Goal: Communication & Community: Answer question/provide support

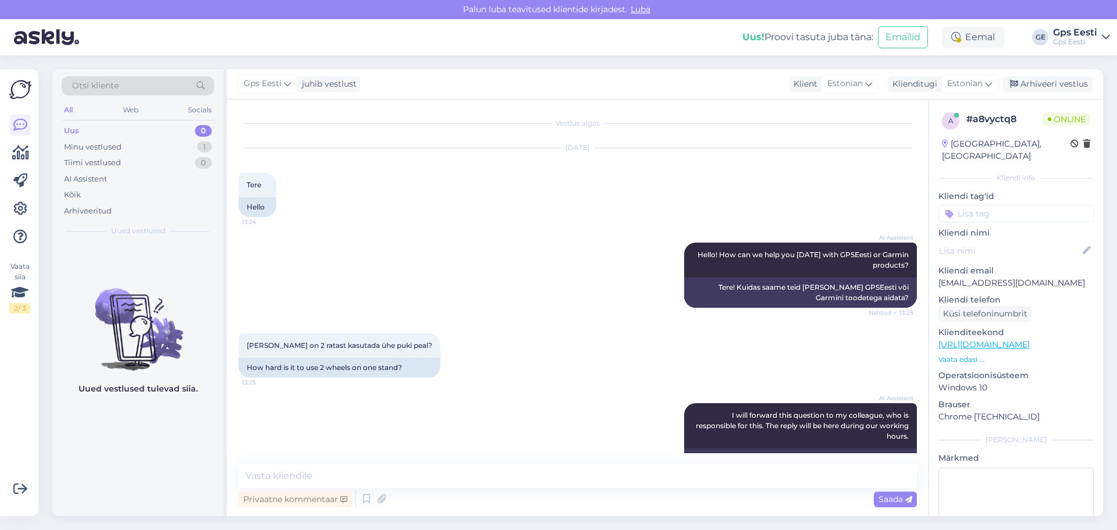
scroll to position [947, 0]
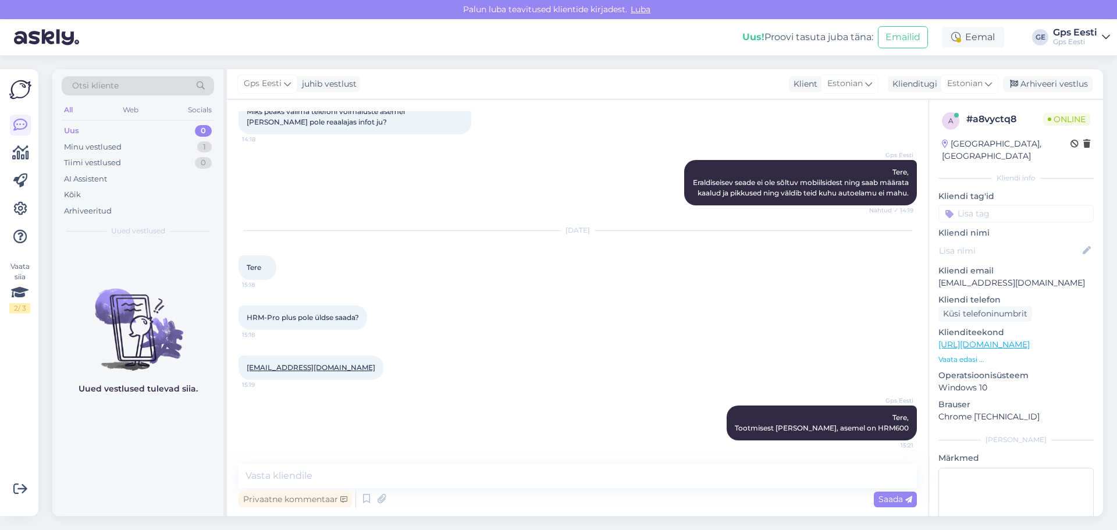
click at [485, 288] on div "Aug 11 2025 Tere 15:18" at bounding box center [578, 255] width 679 height 74
click at [1085, 80] on div "Arhiveeri vestlus" at bounding box center [1048, 84] width 90 height 16
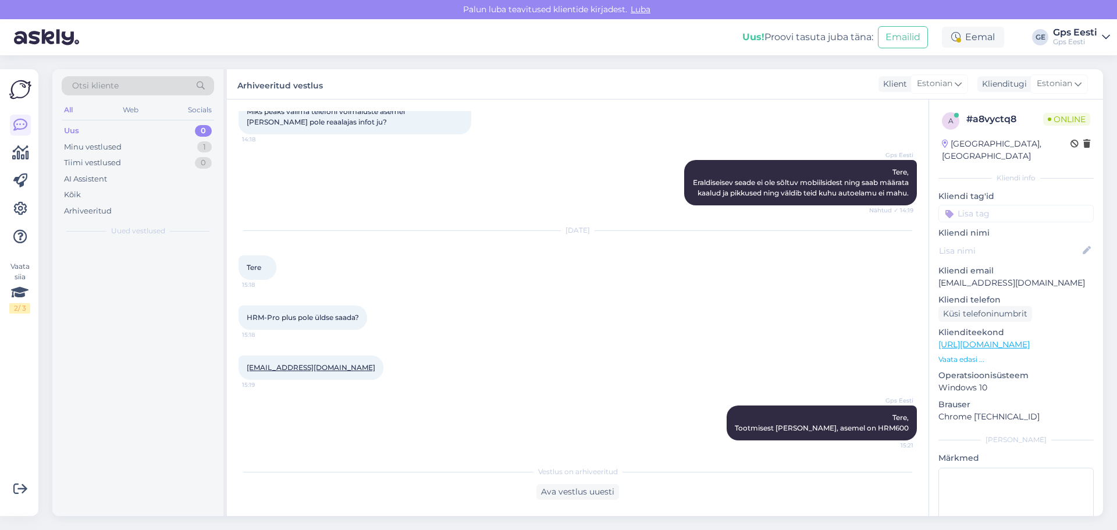
scroll to position [951, 0]
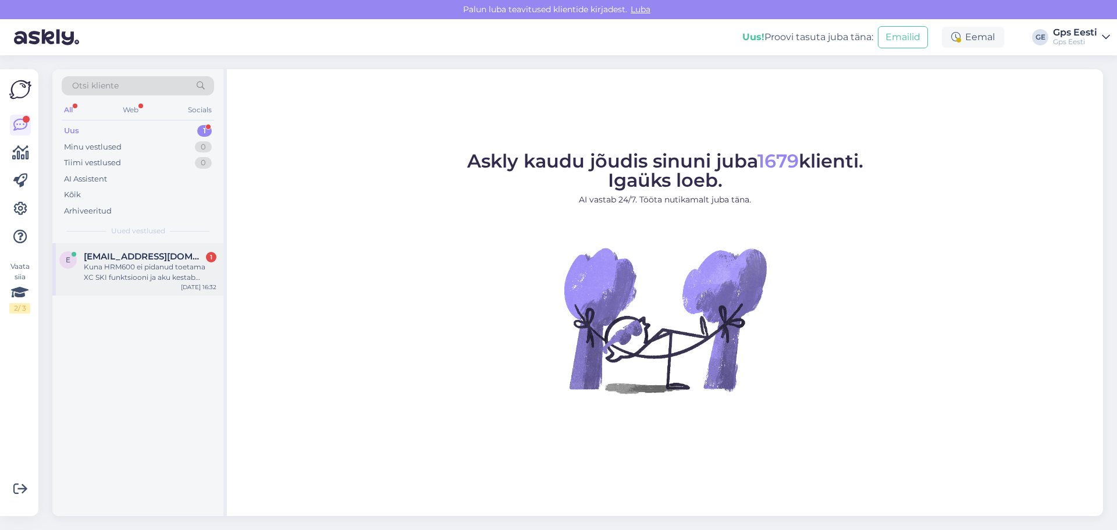
click at [151, 269] on div "Kuna HRM600 ei pidanud toetama XC SKI funktsiooni ja aku kestab vähem siis uuri…" at bounding box center [150, 272] width 133 height 21
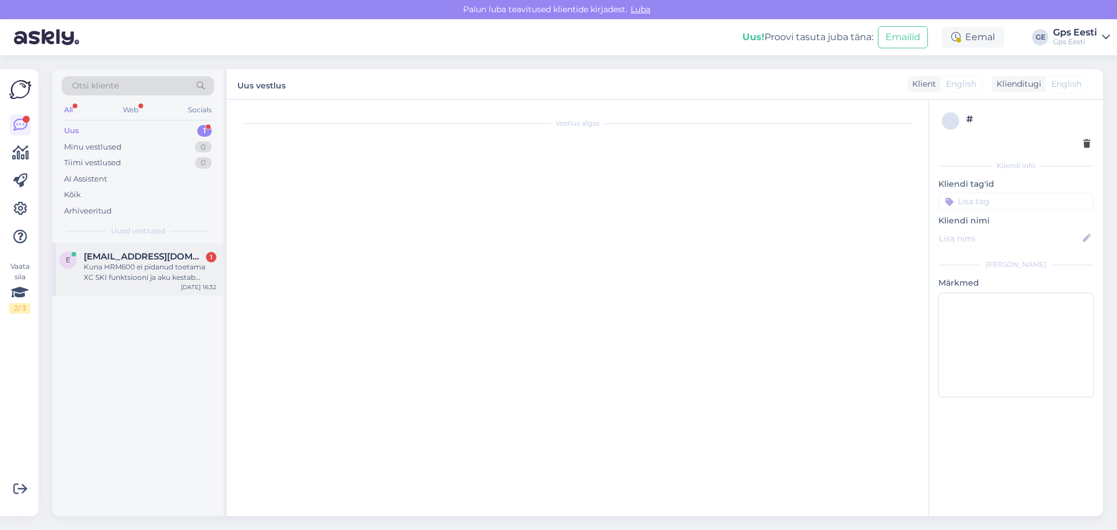
scroll to position [1073, 0]
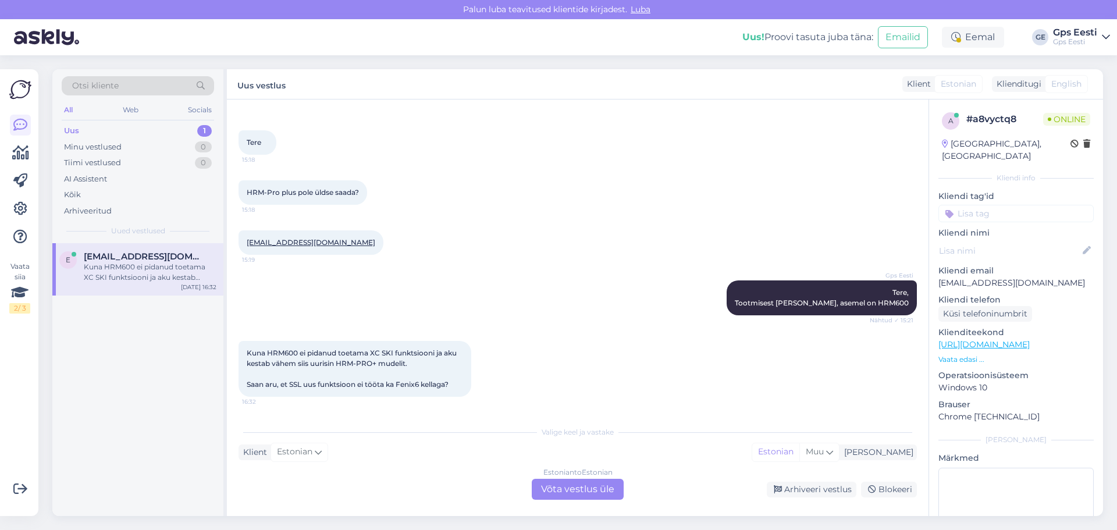
click at [589, 490] on div "Estonian to Estonian Võta vestlus üle" at bounding box center [578, 489] width 92 height 21
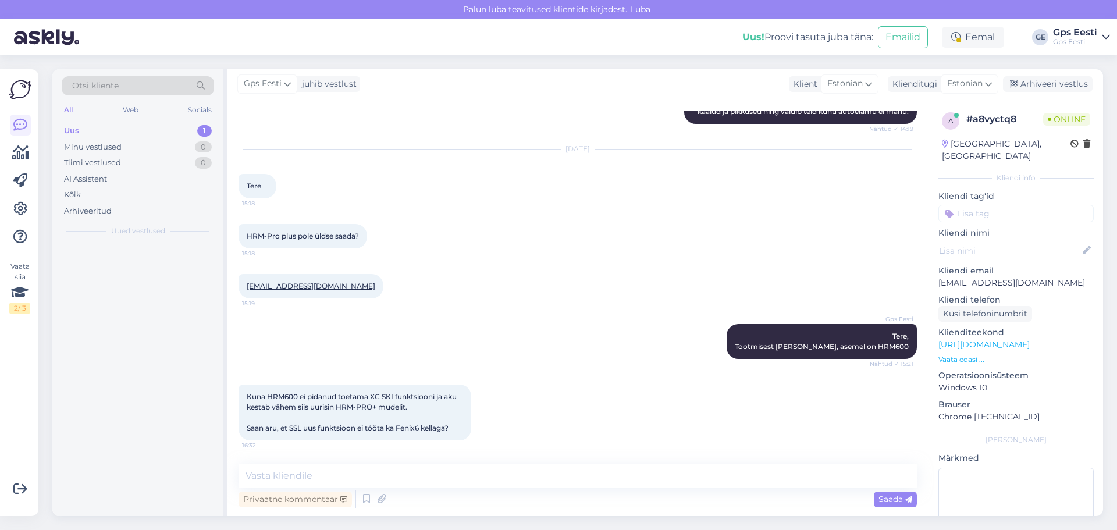
scroll to position [1029, 0]
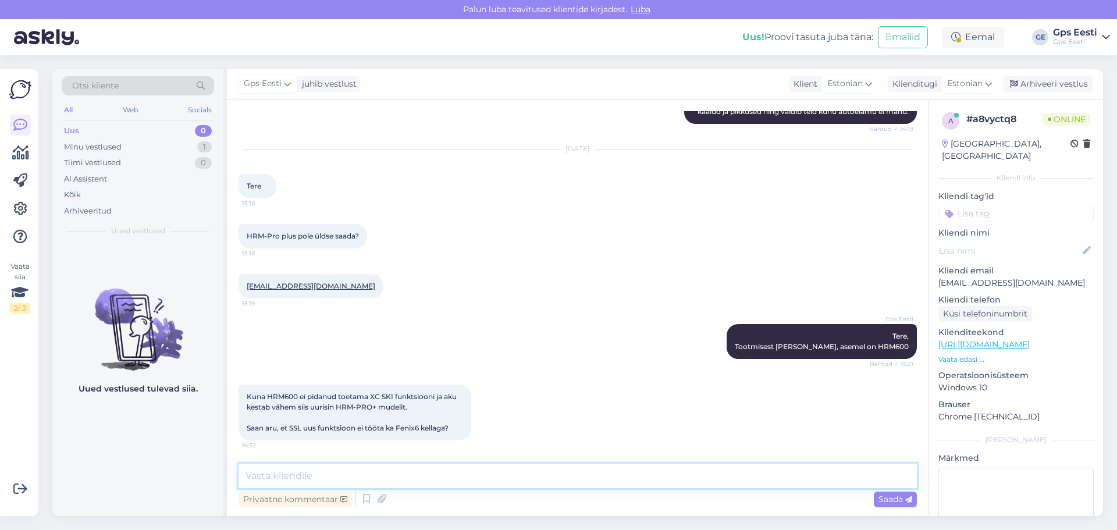
click at [371, 474] on textarea at bounding box center [578, 476] width 679 height 24
click at [267, 477] on textarea "Uued HRM600 funktsi" at bounding box center [578, 476] width 679 height 24
click at [366, 474] on textarea "Uusi HRM600 funktsi" at bounding box center [578, 476] width 679 height 24
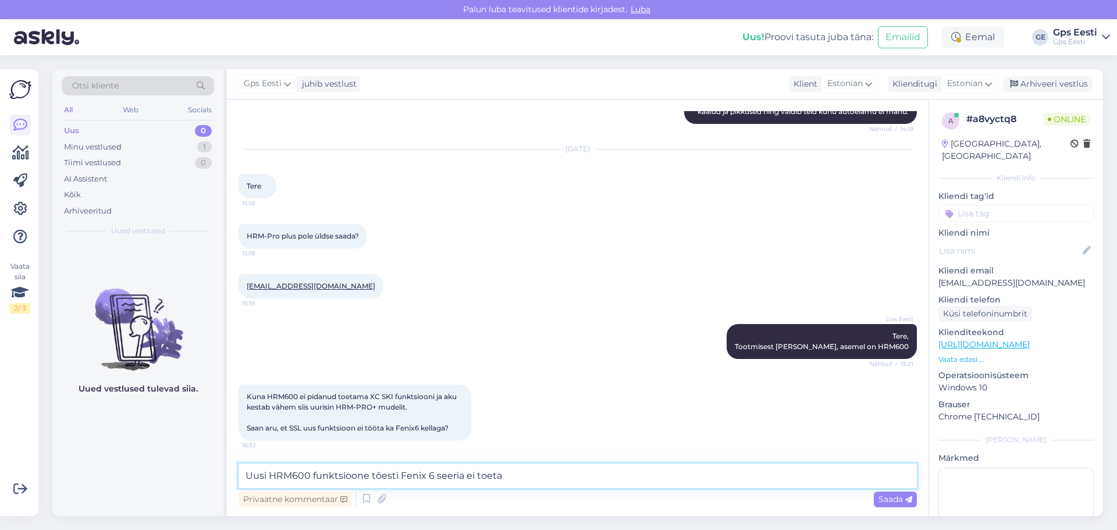
type textarea "Uusi HRM600 funktsioone tõesti Fenix 6 seeria ei toeta."
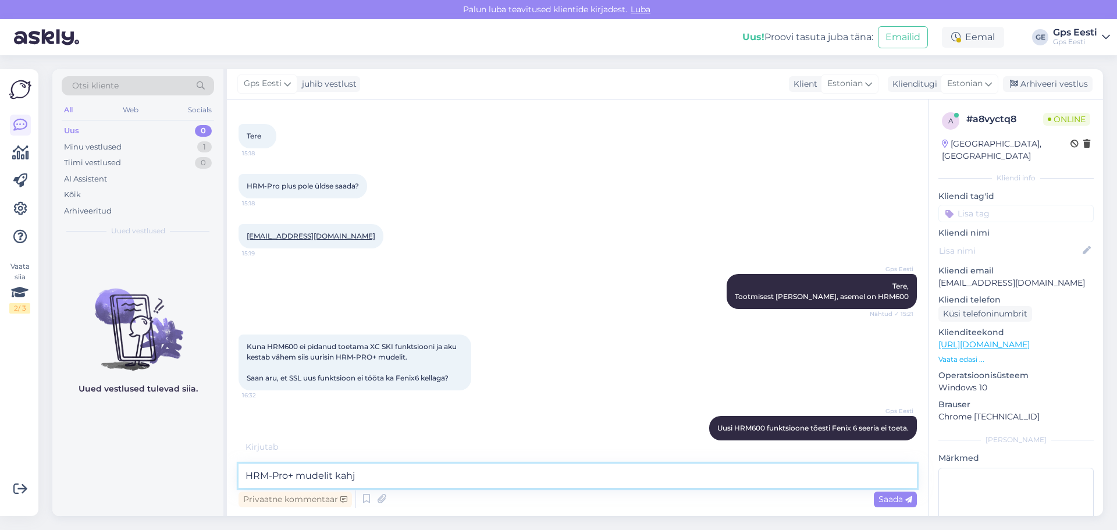
scroll to position [1129, 0]
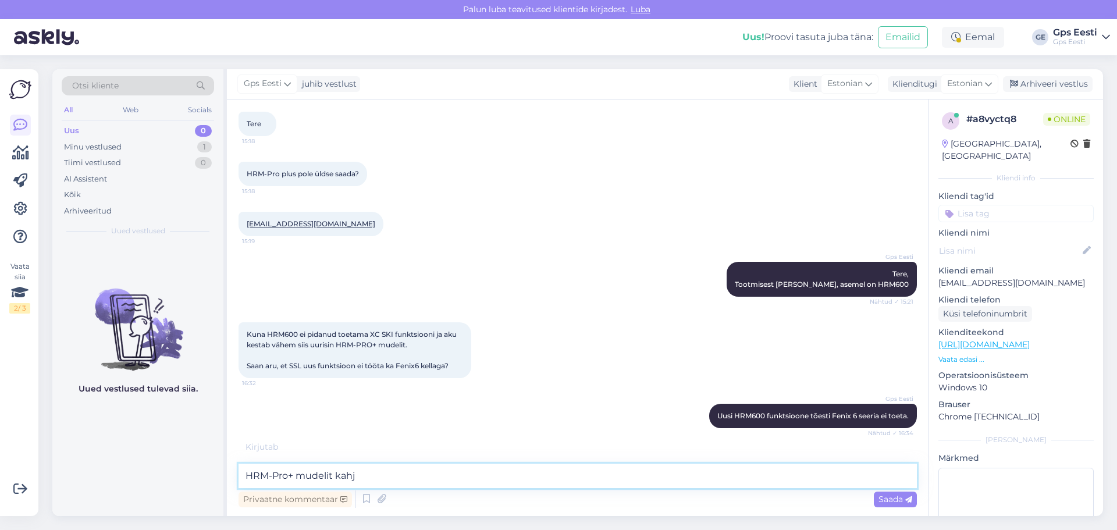
type textarea "HRM-Pro+ mudelit kahju"
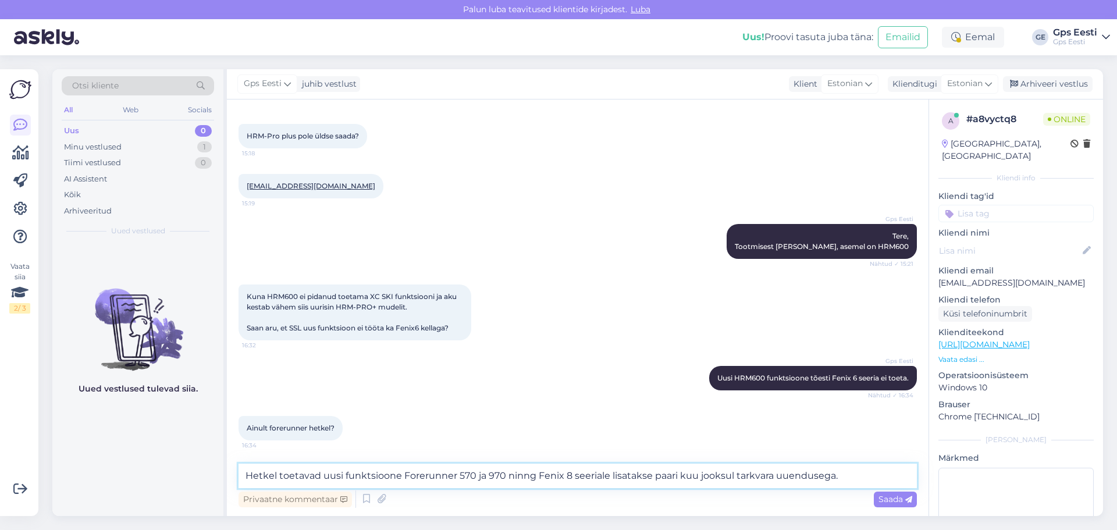
type textarea "Hetkel toetavad uusi funktsioone Forerunner 570 ja 970 ninng Fenix 8 seeriale l…"
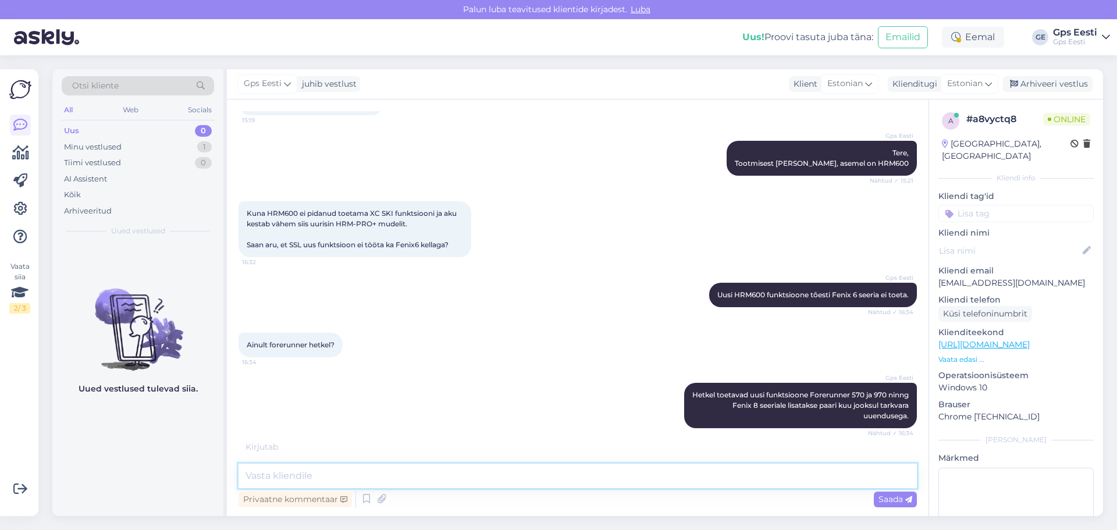
scroll to position [1250, 0]
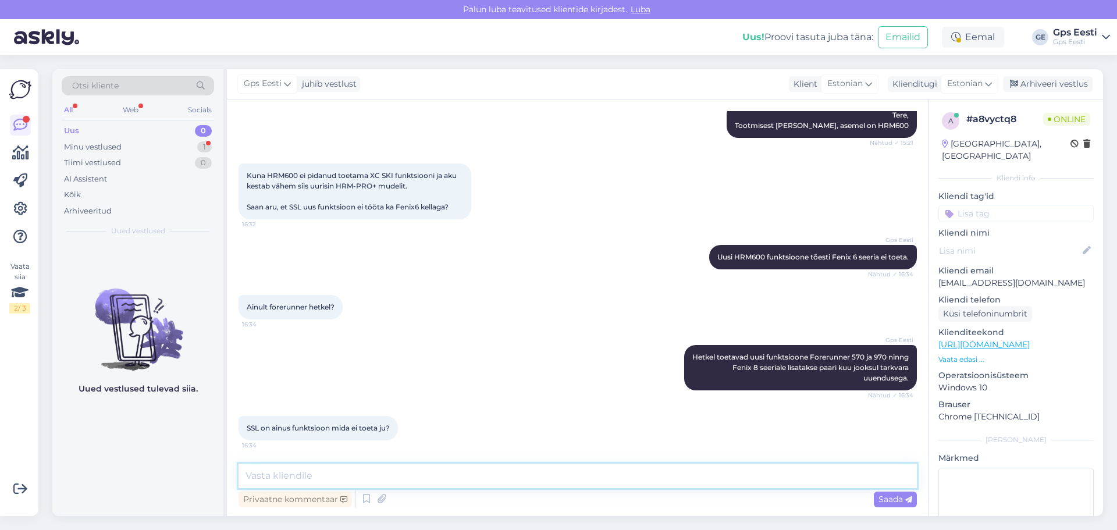
paste textarea "JOOKSUÖKONOOMSUS"
drag, startPoint x: 465, startPoint y: 471, endPoint x: 127, endPoint y: 477, distance: 337.6
click at [127, 477] on div "Otsi kliente All Web Socials Uus 0 Minu vestlused 1 Tiimi vestlused 0 AI Assist…" at bounding box center [577, 292] width 1051 height 447
drag, startPoint x: 248, startPoint y: 475, endPoint x: 199, endPoint y: 474, distance: 48.9
click at [199, 475] on div "Otsi kliente All Web Socials Uus 0 Minu vestlused 1 Tiimi vestlused 0 AI Assist…" at bounding box center [577, 292] width 1051 height 447
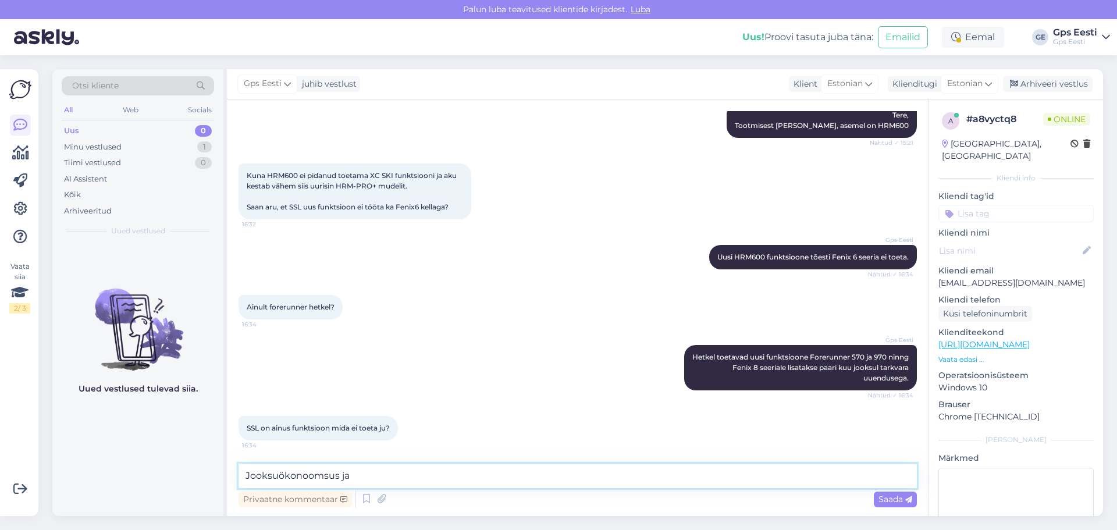
click at [385, 473] on textarea "Jooksuökonoomsus ja" at bounding box center [578, 476] width 679 height 24
type textarea "Jooksuökonoomsus ja jooksutolerants on uued funktsioonid mida vanad kellad ei t…"
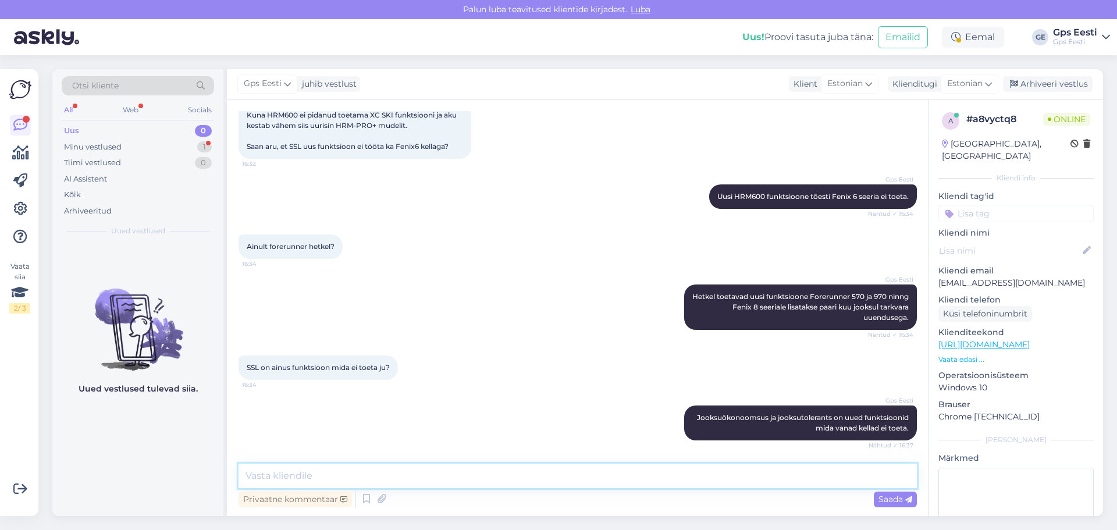
scroll to position [1361, 0]
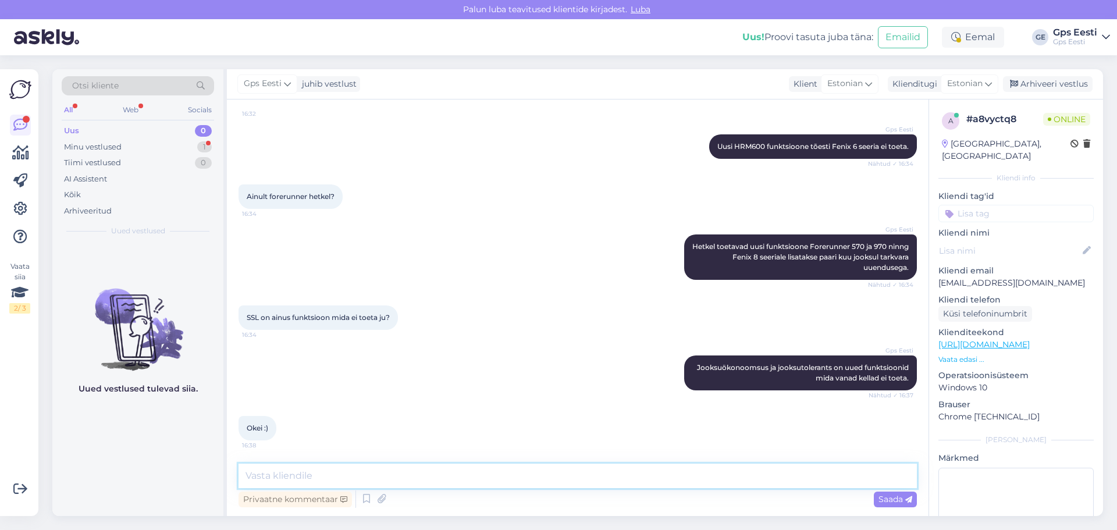
click at [388, 467] on textarea at bounding box center [578, 476] width 679 height 24
click at [577, 354] on div "Gps Eesti Jooksuökonoomsus ja jooksutolerants on uued funktsioonid mida vanad k…" at bounding box center [578, 373] width 679 height 61
click at [1074, 86] on div "Arhiveeri vestlus" at bounding box center [1048, 84] width 90 height 16
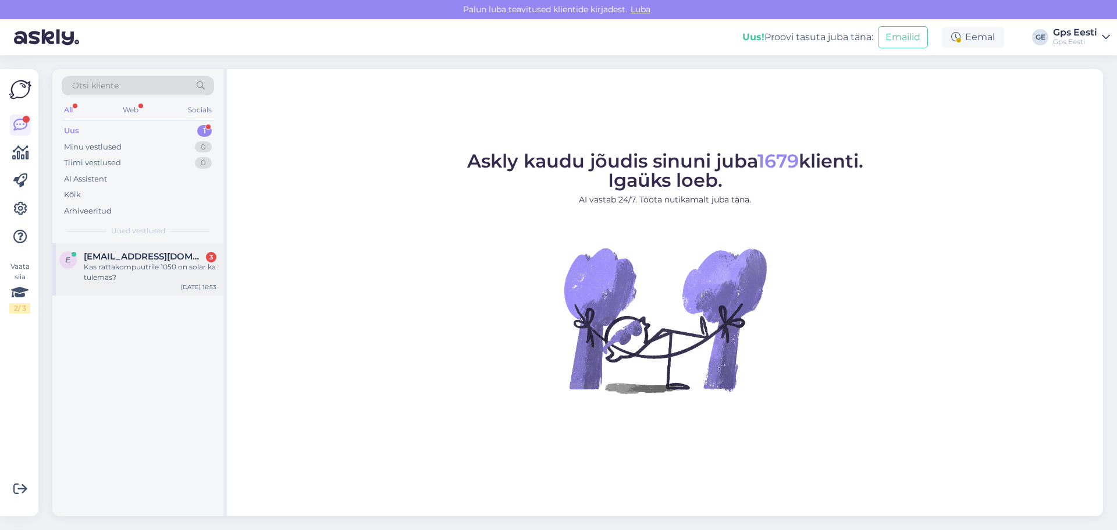
click at [167, 274] on div "Kas rattakompuutrile 1050 on solar ka tulemas?" at bounding box center [150, 272] width 133 height 21
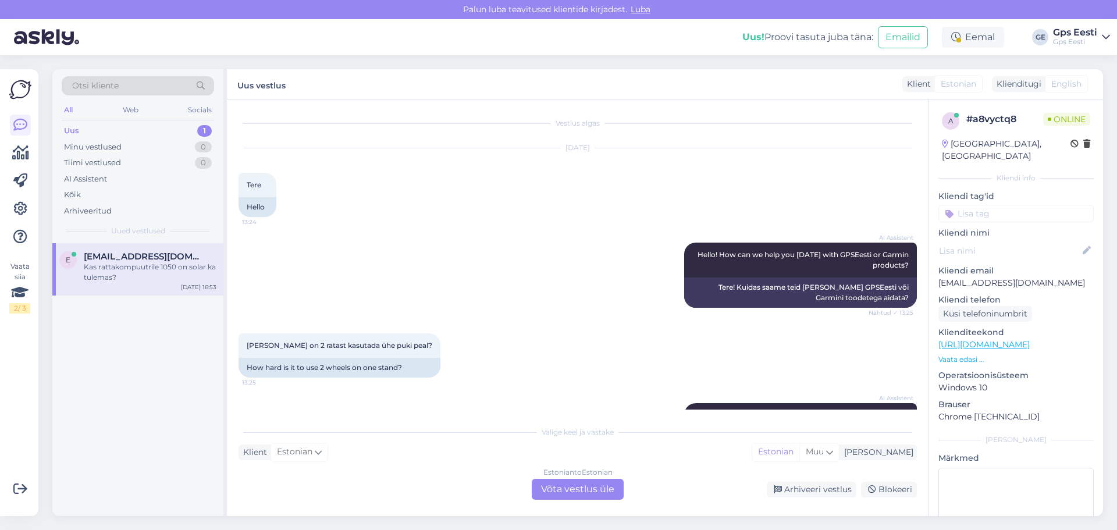
scroll to position [1504, 0]
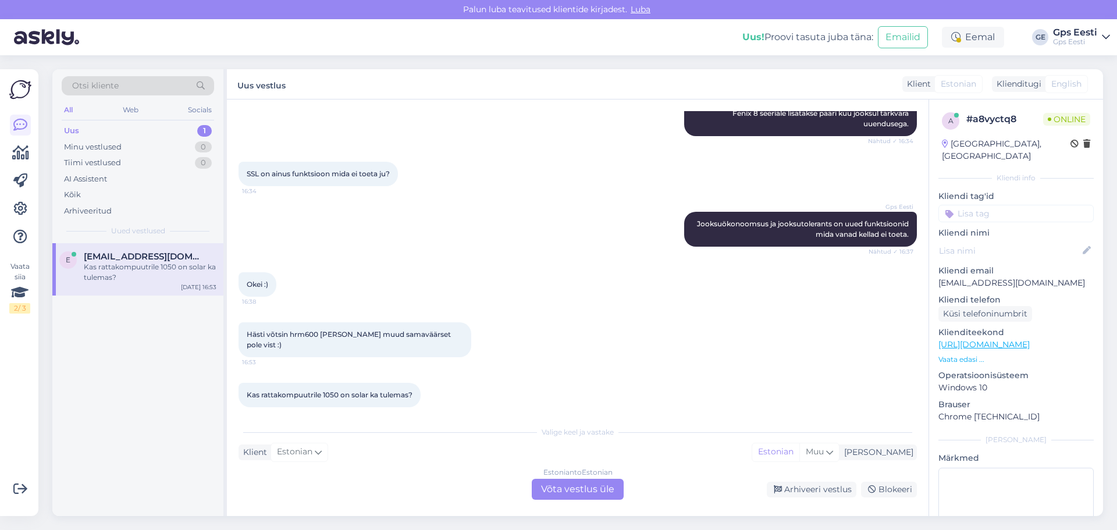
click at [605, 485] on div "Estonian to Estonian Võta vestlus üle" at bounding box center [578, 489] width 92 height 21
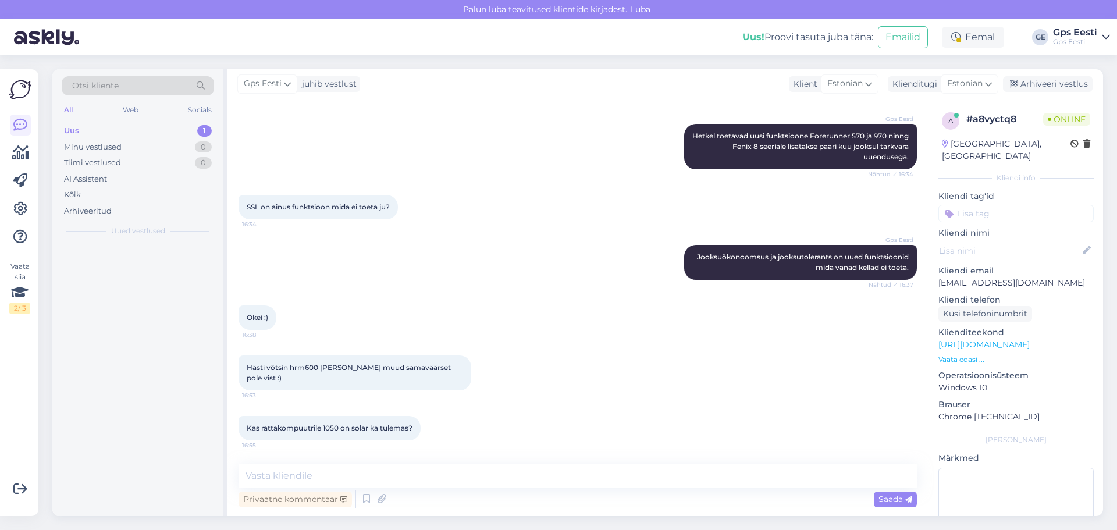
scroll to position [1461, 0]
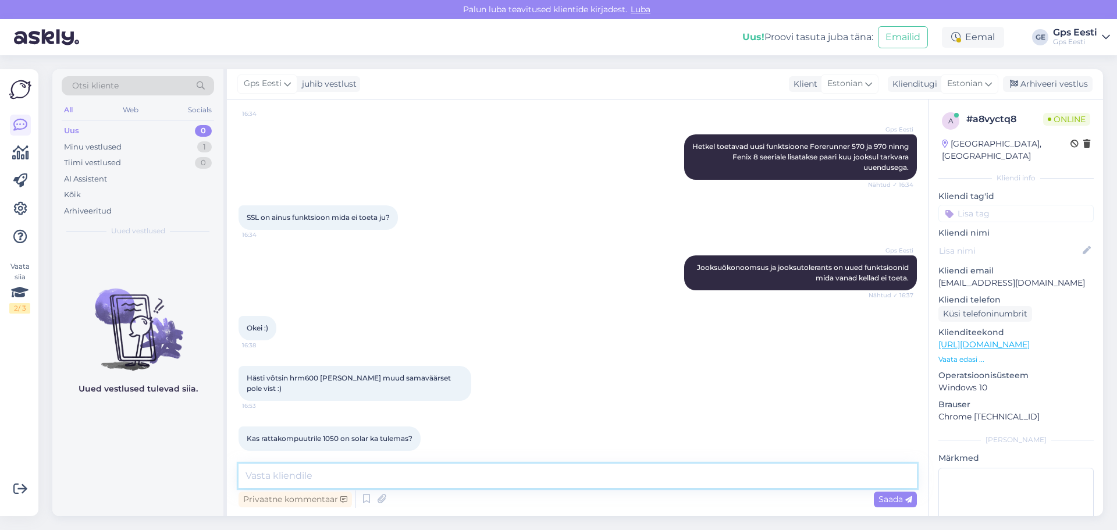
click at [408, 475] on textarea at bounding box center [578, 476] width 679 height 24
click at [416, 479] on textarea "Hetkel puudub kahjuks info. Amoled ekraaniga ei ole Garmin ühtegi Solar seadet …" at bounding box center [578, 476] width 679 height 24
type textarea "Hetkel puudub kahjuks info. Amoled/LCD ekraaniga ei ole Garmin ühtegi Solar sea…"
click at [770, 480] on textarea "Hetkel puudub kahjuks info. Amoled/LCD ekraaniga ei ole Garmin ühtegi Solar sea…" at bounding box center [578, 476] width 679 height 24
click at [764, 481] on textarea "Hetkel puudub kahjuks info. Amoled/LCD ekraaniga ei ole Garmin ühtegi Solar sea…" at bounding box center [578, 476] width 679 height 24
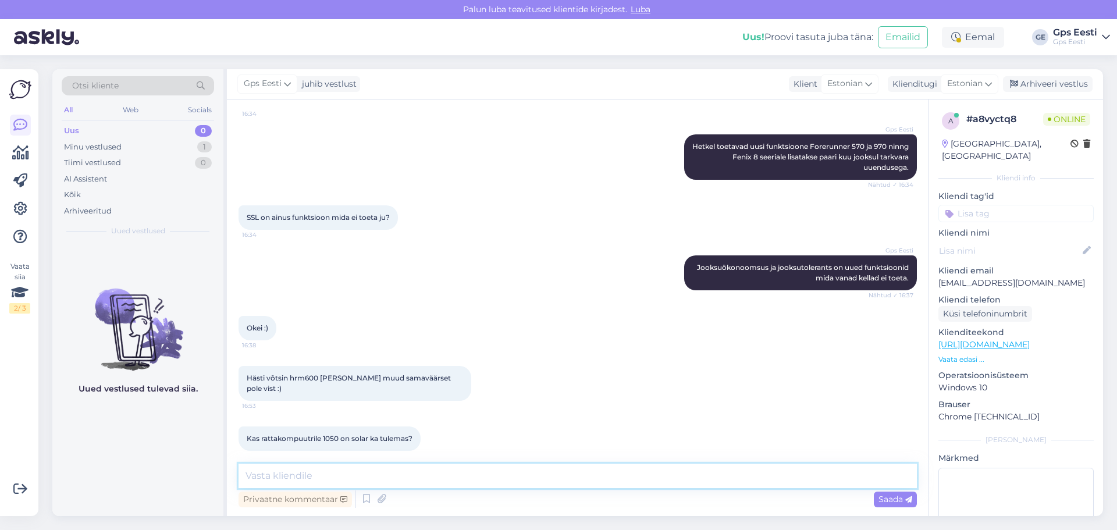
scroll to position [1521, 0]
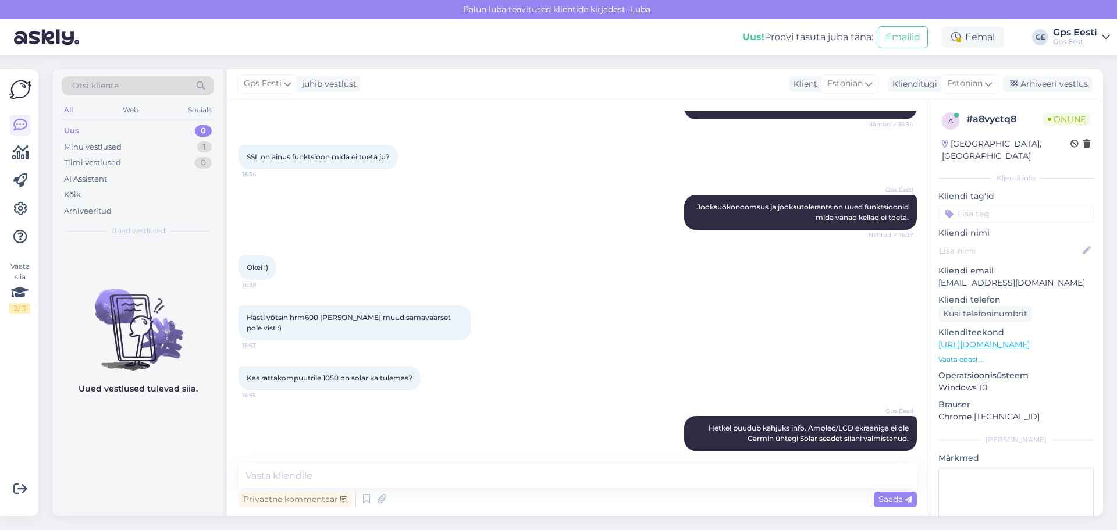
click at [584, 144] on div "SSL on ainus funktsioon mida ei toeta ju? 16:34" at bounding box center [578, 157] width 679 height 50
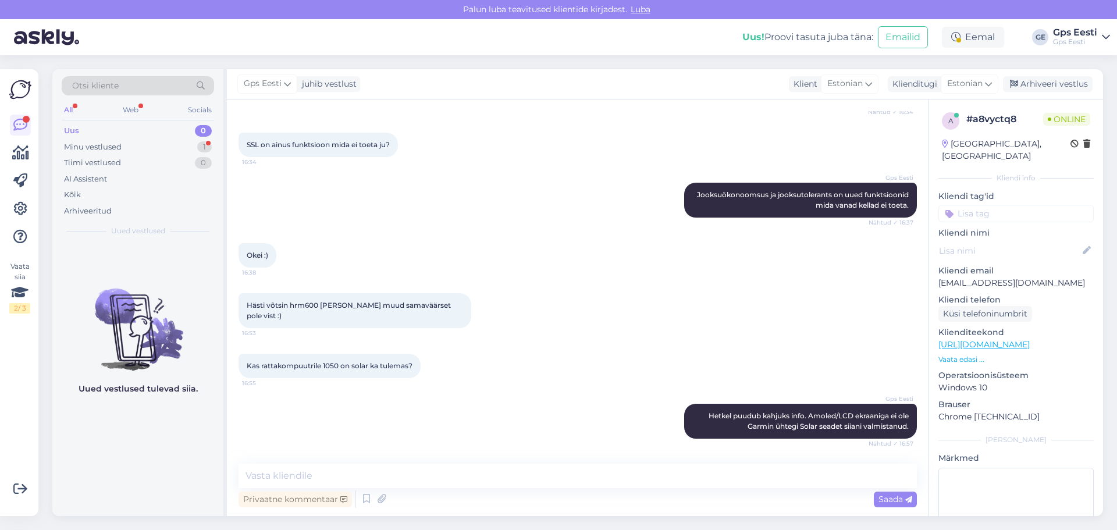
scroll to position [1571, 0]
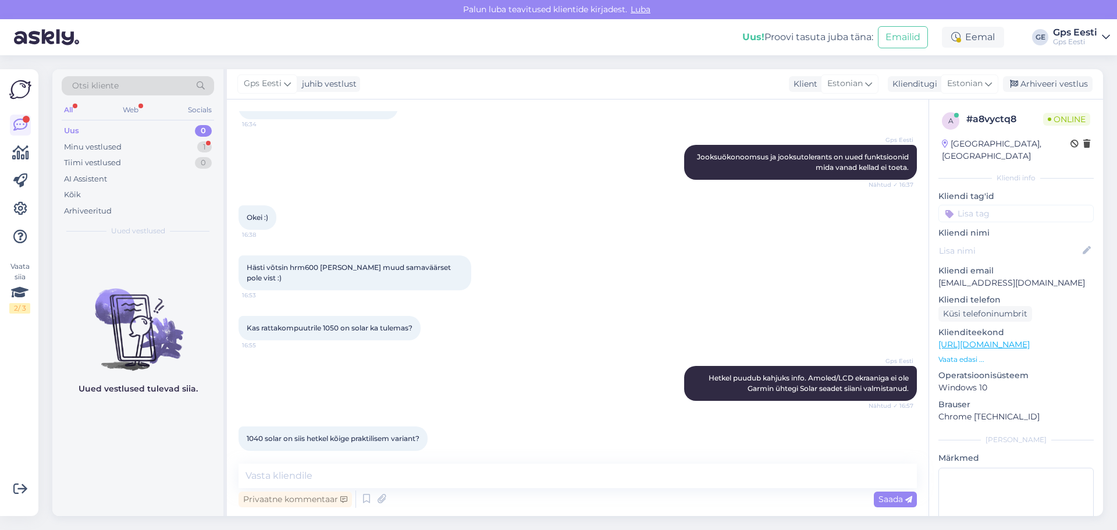
drag, startPoint x: 838, startPoint y: 3, endPoint x: 539, endPoint y: 266, distance: 397.9
click at [499, 275] on div "Hästi võtsin hrm600 [PERSON_NAME] muud samaväärset pole vist :) 16:53" at bounding box center [578, 273] width 679 height 61
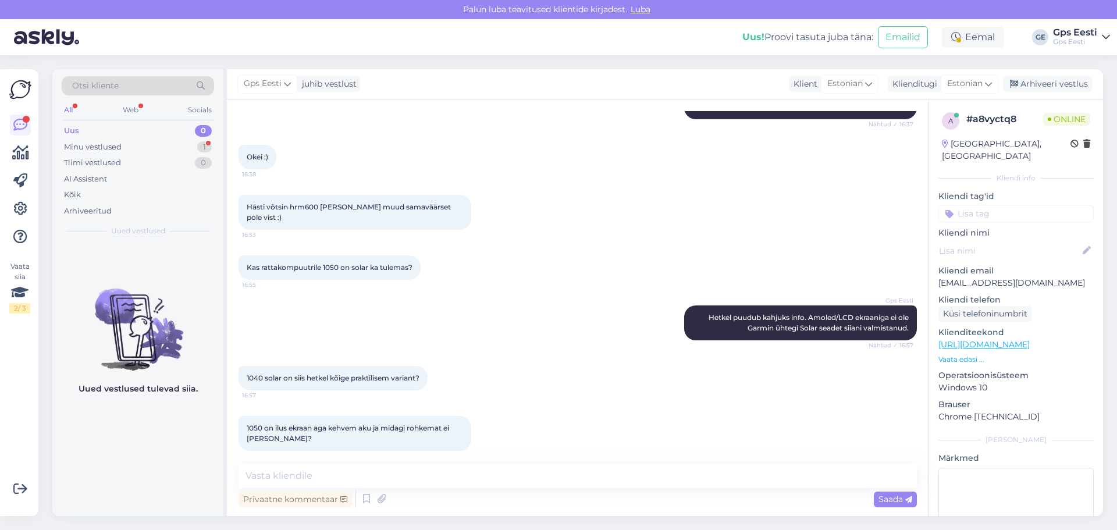
click at [130, 475] on div "Uued vestlused tulevad siia." at bounding box center [137, 379] width 171 height 273
click at [310, 480] on textarea at bounding box center [578, 476] width 679 height 24
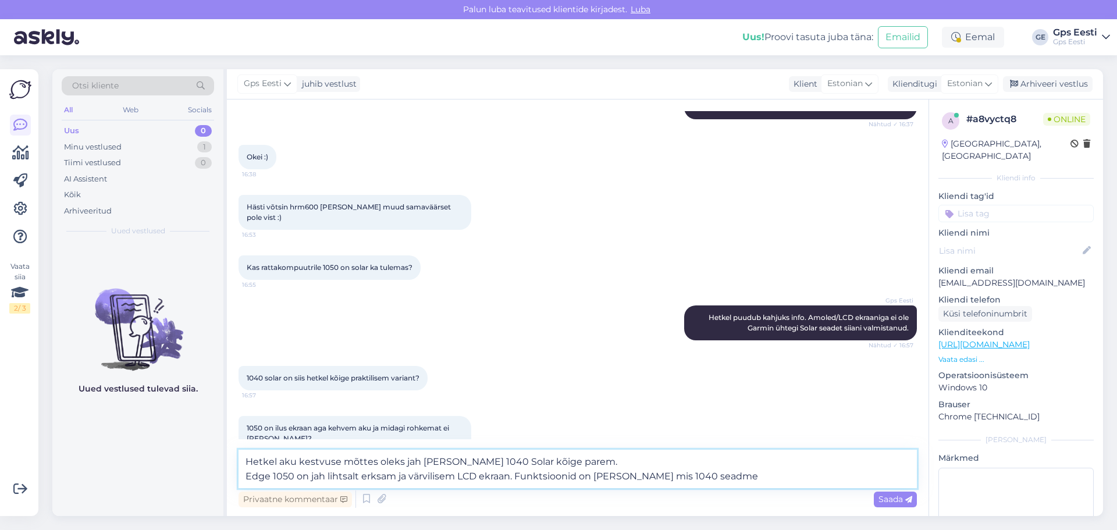
type textarea "Hetkel aku kestvuse mõttes oleks jah [PERSON_NAME] 1040 Solar kõige parem. Edge…"
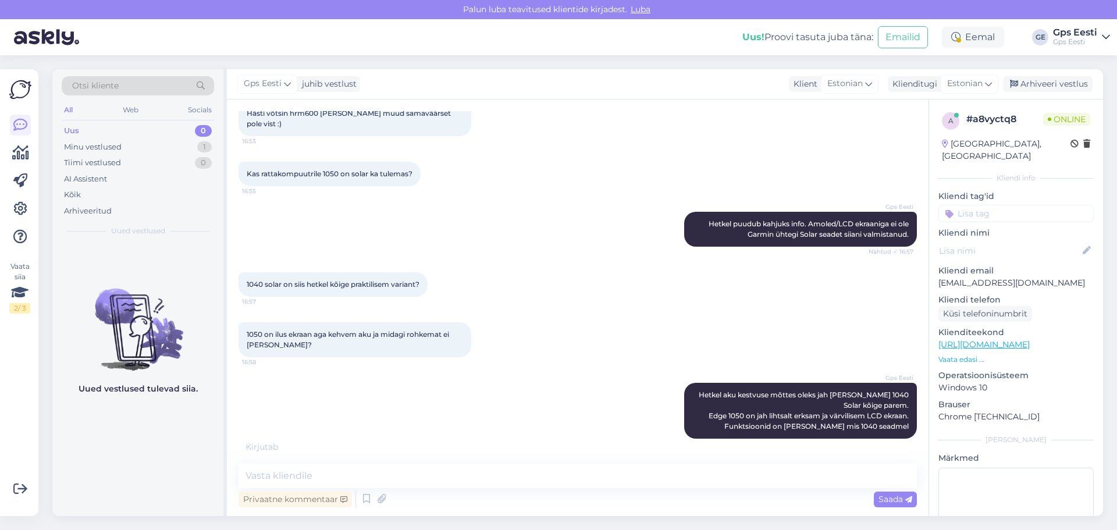
scroll to position [1763, 0]
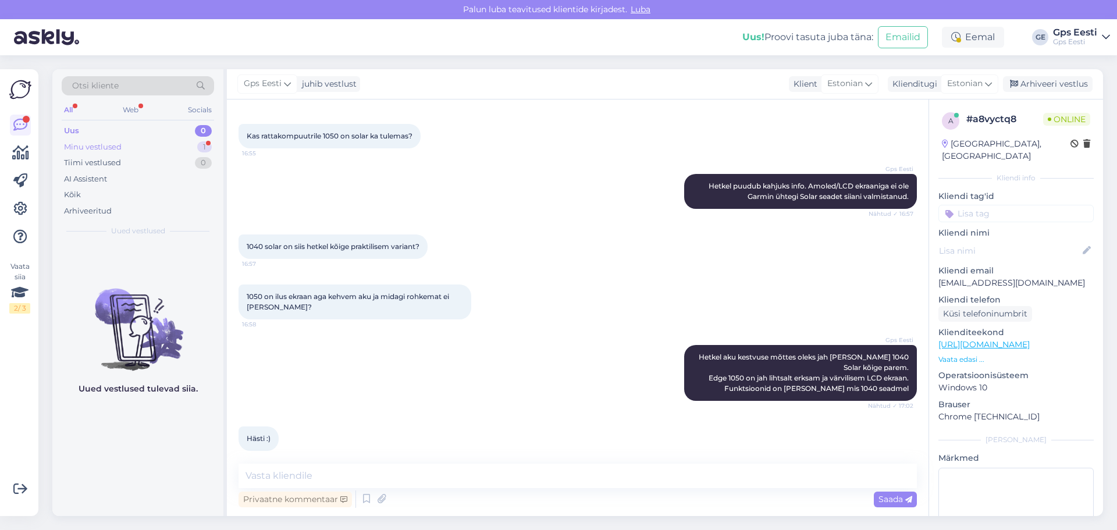
click at [104, 139] on div "Minu vestlused 1" at bounding box center [138, 147] width 152 height 16
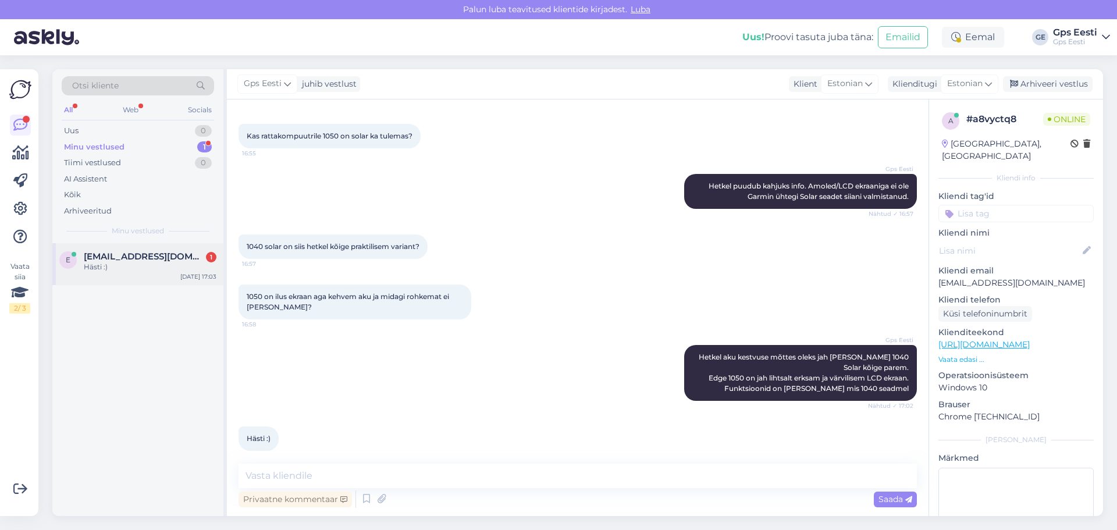
click at [144, 280] on div "e [EMAIL_ADDRESS][DOMAIN_NAME] 1 Hästi :) [DATE] 17:03" at bounding box center [137, 264] width 171 height 42
click at [1044, 83] on div "Arhiveeri vestlus" at bounding box center [1048, 84] width 90 height 16
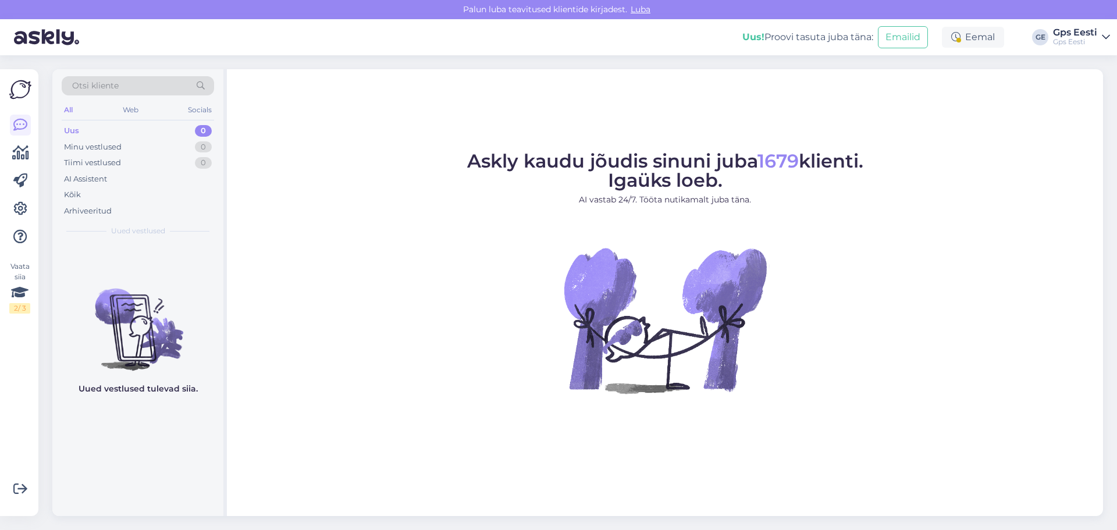
click at [1011, 301] on figure "Askly kaudu jõudis sinuni juba 1679 klienti. Igaüks loeb. AI vastab 24/7. Tööta…" at bounding box center [664, 288] width 855 height 273
click at [521, 131] on div "Askly kaudu jõudis sinuni juba 1679 klienti. Igaüks loeb. AI vastab 24/7. Tööta…" at bounding box center [665, 292] width 876 height 447
click at [600, 104] on div "Askly kaudu jõudis sinuni juba 1679 klienti. Igaüks loeb. AI vastab 24/7. Tööta…" at bounding box center [665, 292] width 876 height 447
click at [402, 425] on div "Askly kaudu jõudis sinuni juba 1679 klienti. Igaüks loeb. AI vastab 24/7. Tööta…" at bounding box center [665, 292] width 876 height 447
click at [988, 182] on figure "Askly kaudu jõudis sinuni juba 1679 klienti. Igaüks loeb. AI vastab 24/7. Tööta…" at bounding box center [664, 288] width 855 height 273
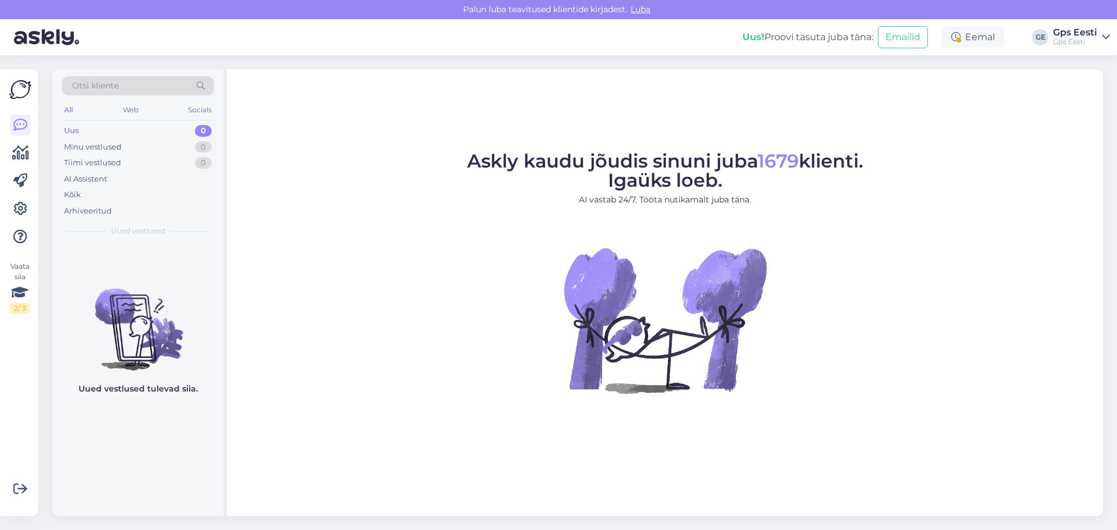
click at [434, 383] on figure "Askly kaudu jõudis sinuni juba 1679 klienti. Igaüks loeb. AI vastab 24/7. Tööta…" at bounding box center [664, 288] width 855 height 273
